Goal: Task Accomplishment & Management: Manage account settings

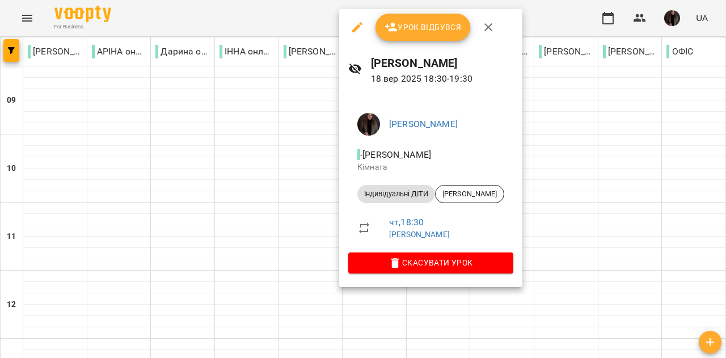
click at [390, 204] on li "Індивідуальні ДІТИ [PERSON_NAME]" at bounding box center [430, 193] width 165 height 27
click at [425, 33] on span "Урок відбувся" at bounding box center [422, 27] width 77 height 14
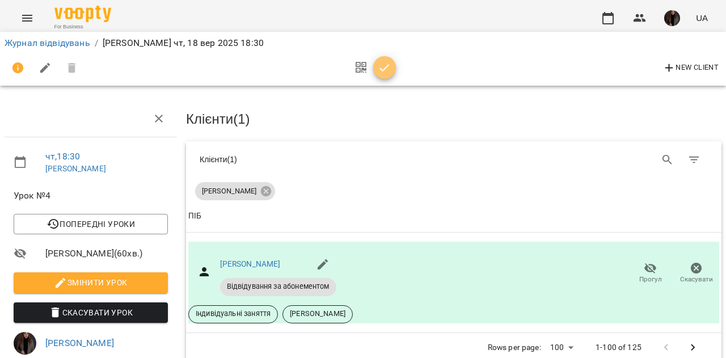
click at [382, 63] on icon "button" at bounding box center [385, 68] width 14 height 14
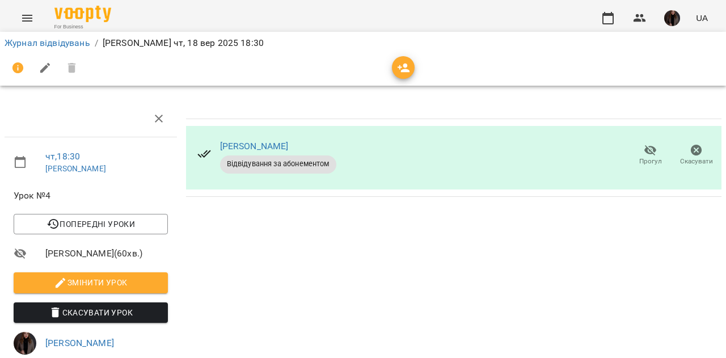
click at [671, 21] on img "button" at bounding box center [672, 18] width 16 height 16
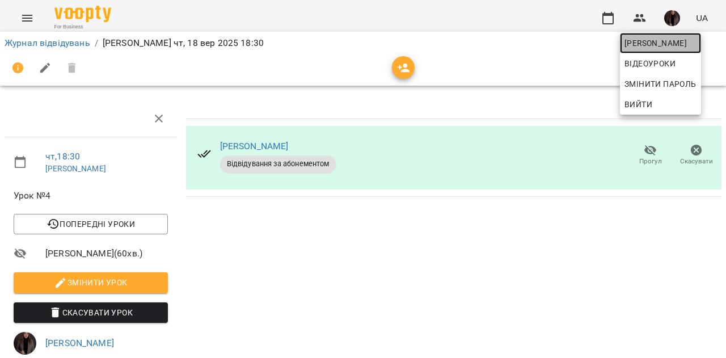
click at [645, 48] on span "[PERSON_NAME]" at bounding box center [660, 43] width 72 height 14
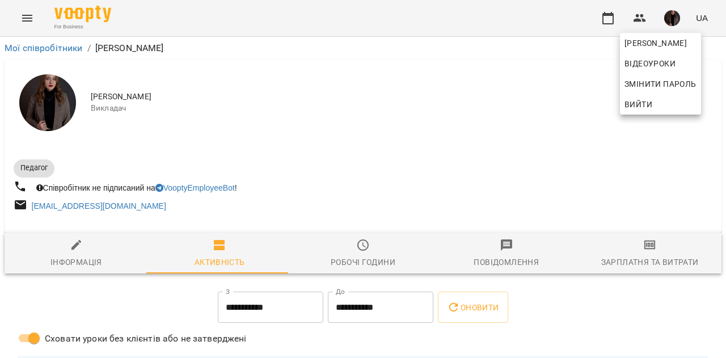
click at [646, 252] on div at bounding box center [363, 179] width 726 height 358
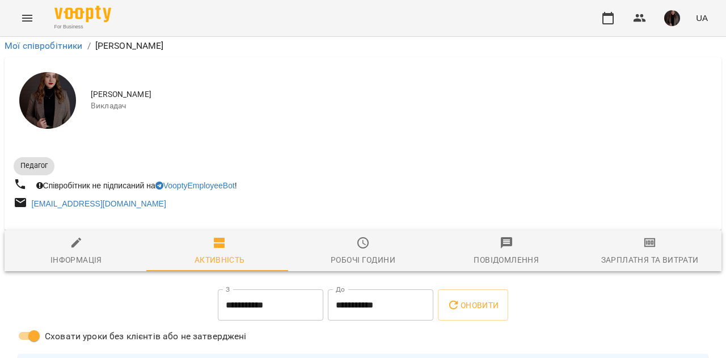
scroll to position [338, 0]
drag, startPoint x: 706, startPoint y: 169, endPoint x: 700, endPoint y: 136, distance: 33.5
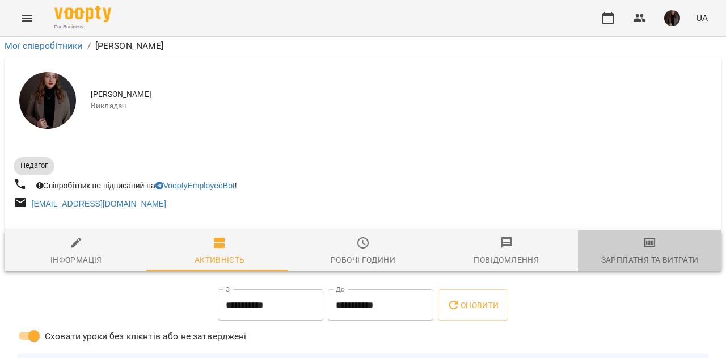
click at [646, 236] on icon "button" at bounding box center [650, 243] width 14 height 14
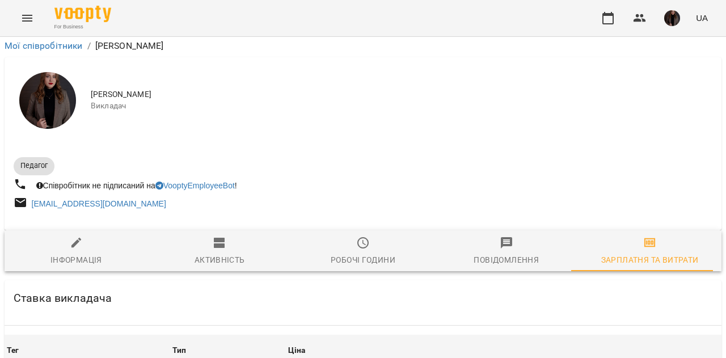
scroll to position [308, 0]
